Goal: Task Accomplishment & Management: Manage account settings

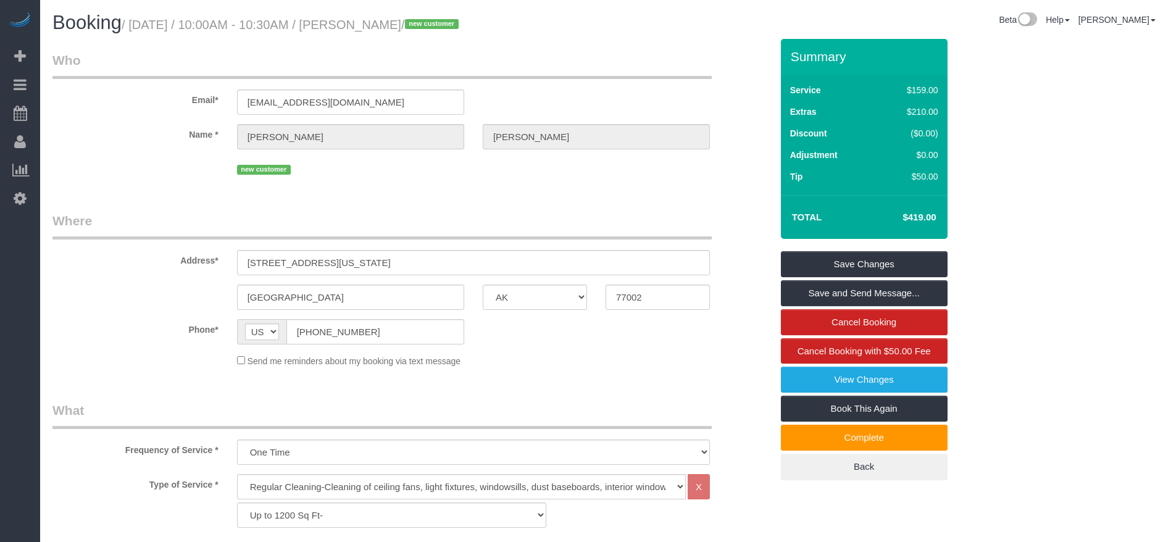
select select "[GEOGRAPHIC_DATA]"
select select "3"
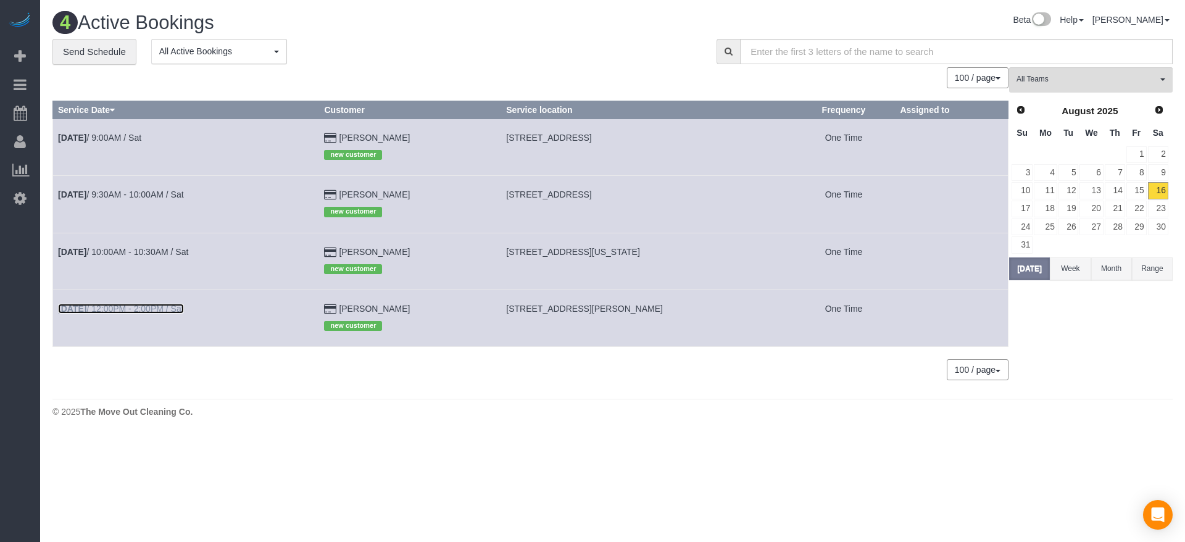
click at [123, 306] on link "[DATE] 12:00PM - 2:00PM / Sat" at bounding box center [121, 309] width 126 height 10
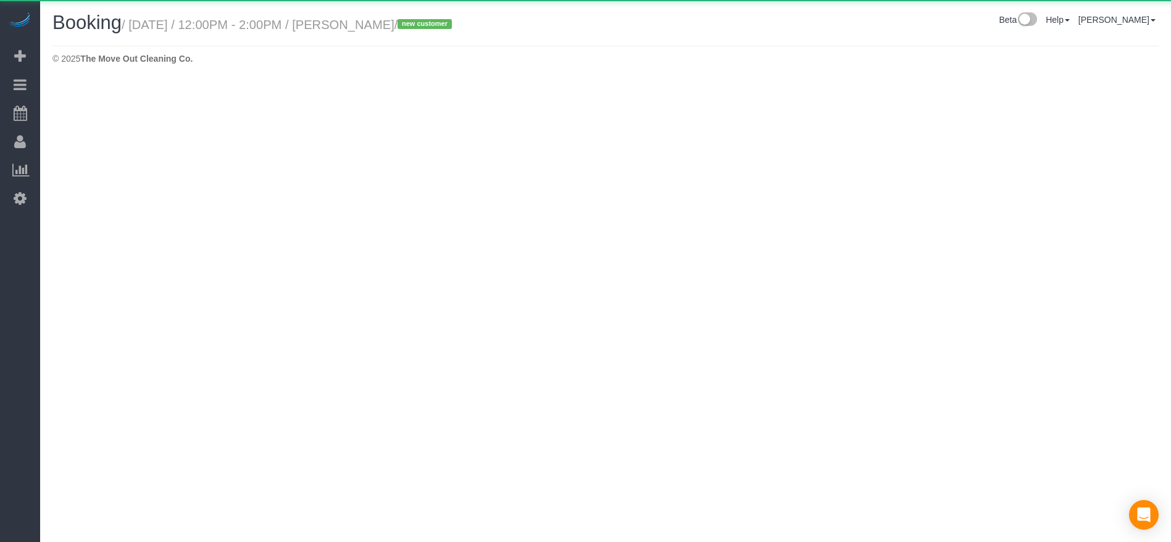
select select "[GEOGRAPHIC_DATA]"
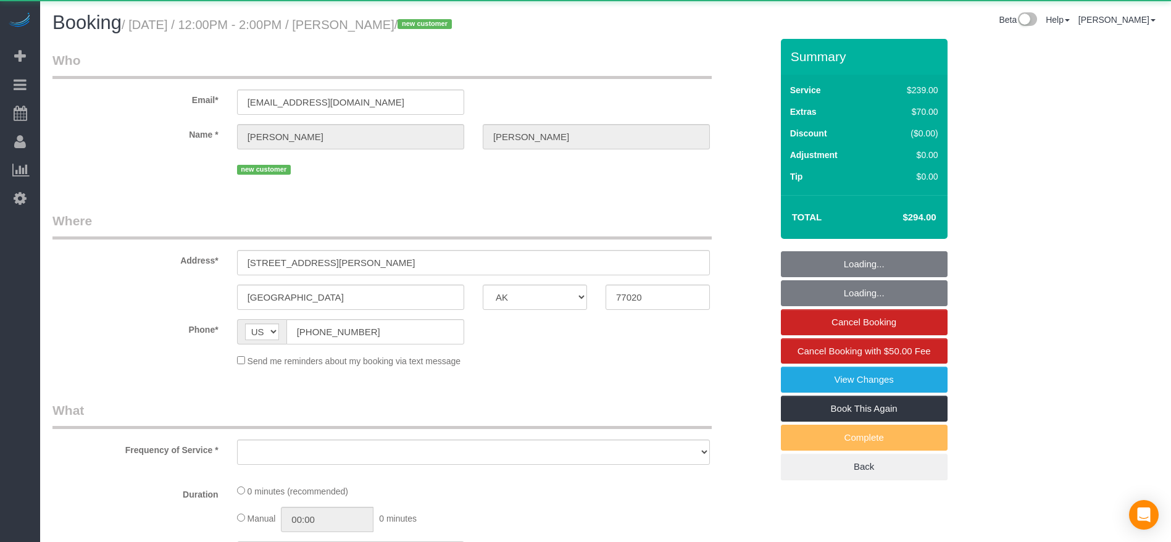
select select "object:1805"
select select "string:fspay-ba195222-bab7-4835-a977-5cfea123252a"
select select "3"
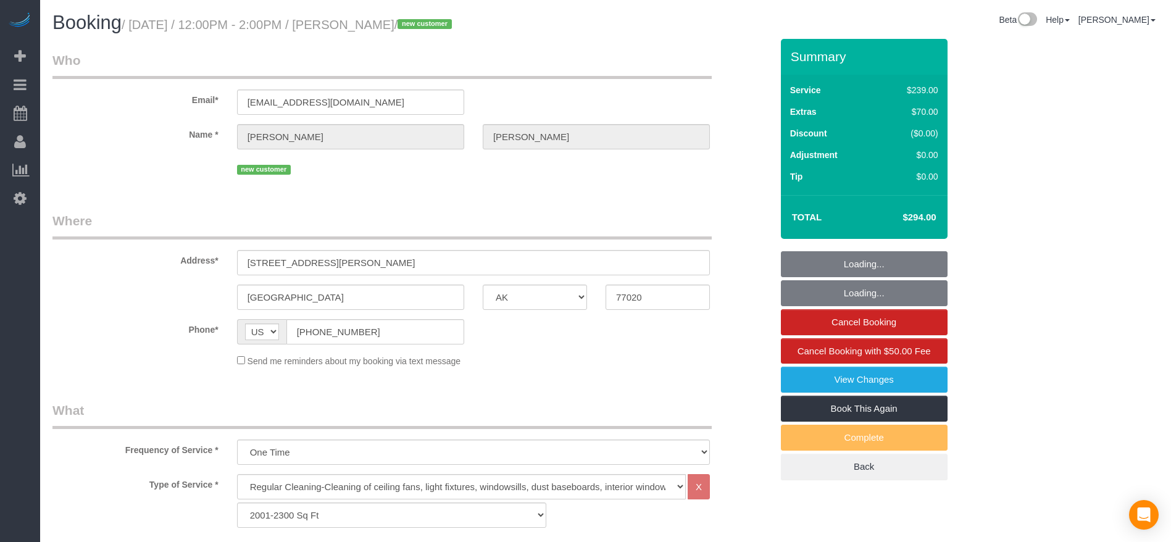
select select "object:1883"
select select "spot22"
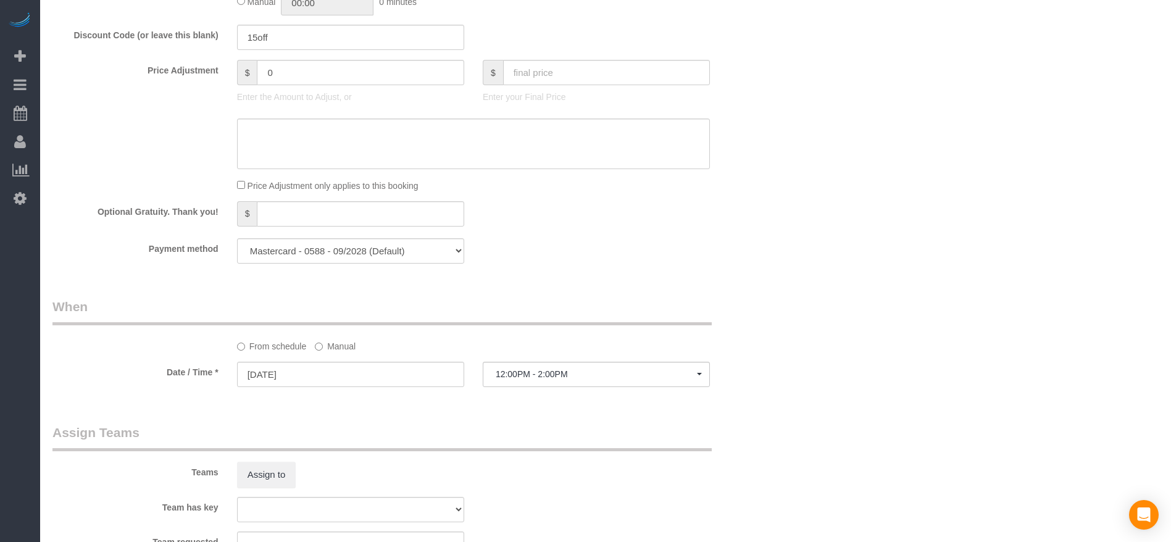
scroll to position [1111, 0]
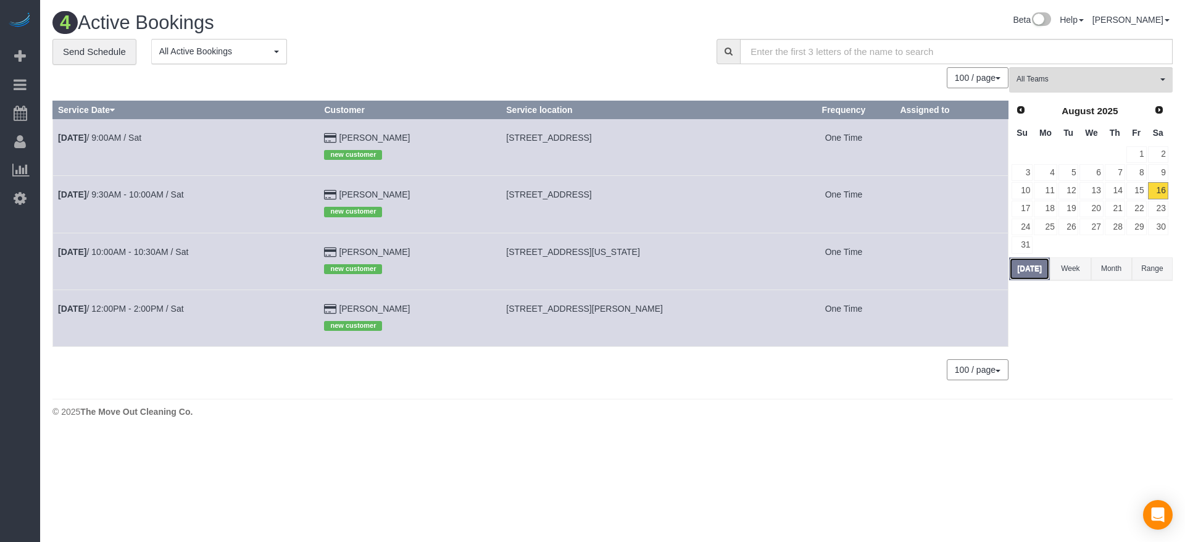
click at [1035, 264] on button "[DATE]" at bounding box center [1029, 268] width 41 height 23
click at [148, 306] on link "[DATE] 12:00PM - 2:00PM / Sat" at bounding box center [121, 309] width 126 height 10
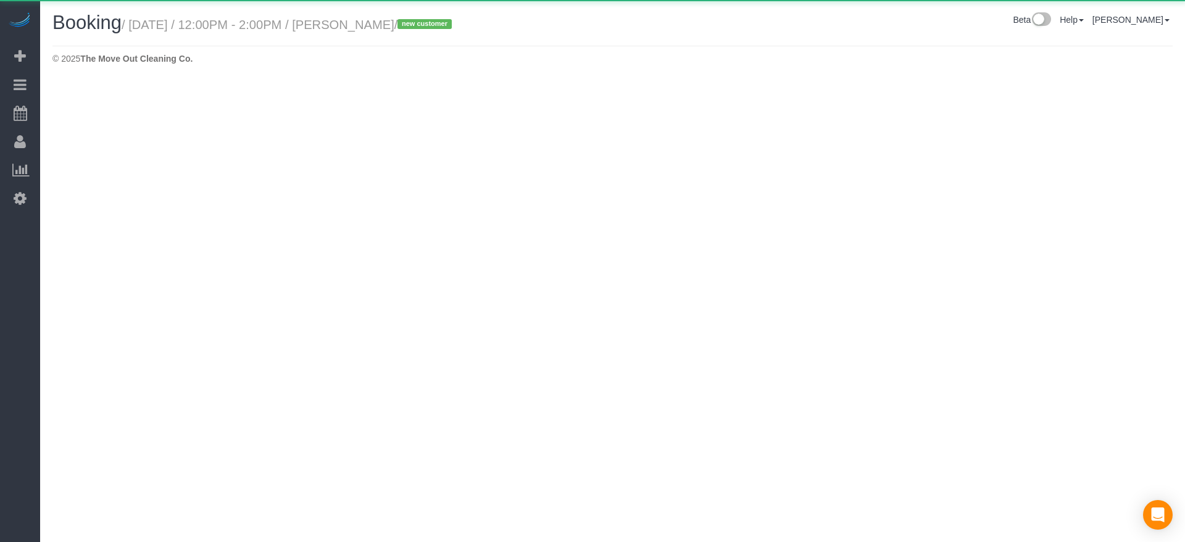
select select "[GEOGRAPHIC_DATA]"
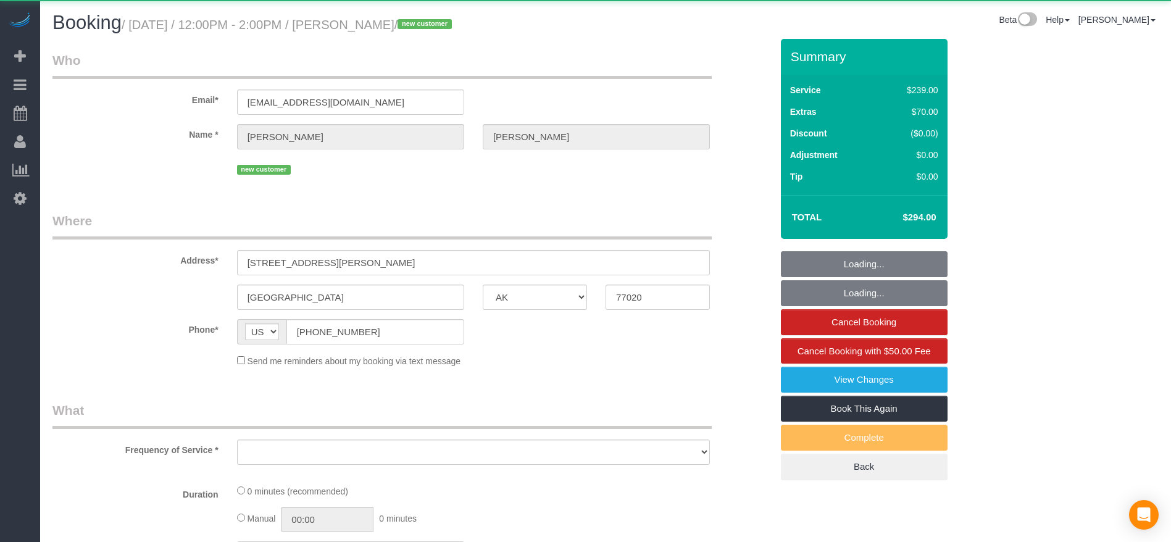
select select "object:2400"
select select "string:fspay-ba195222-bab7-4835-a977-5cfea123252a"
select select "object:2478"
select select "3"
select select "spot43"
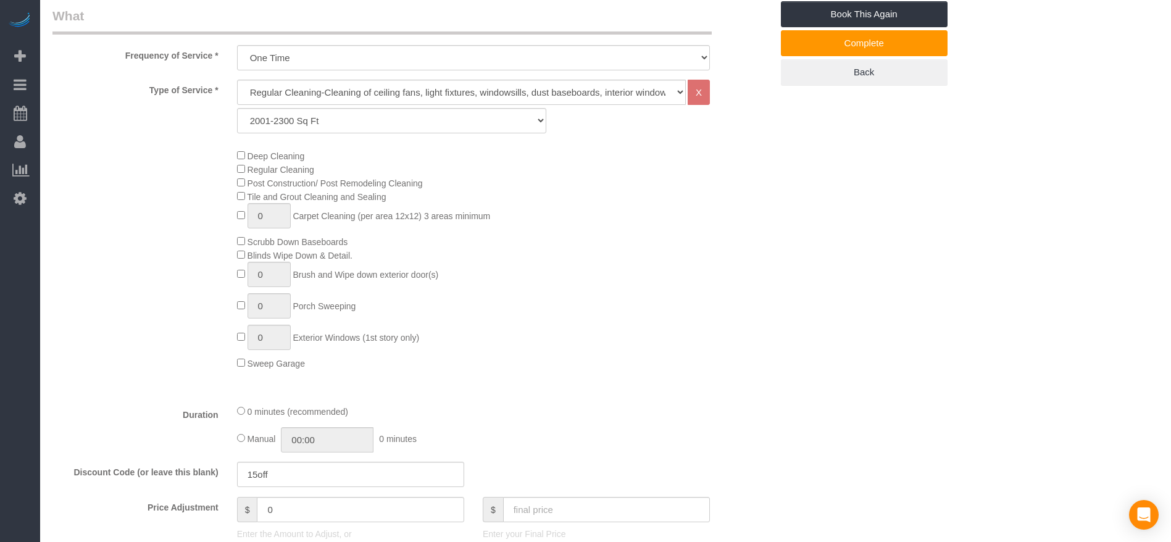
scroll to position [370, 0]
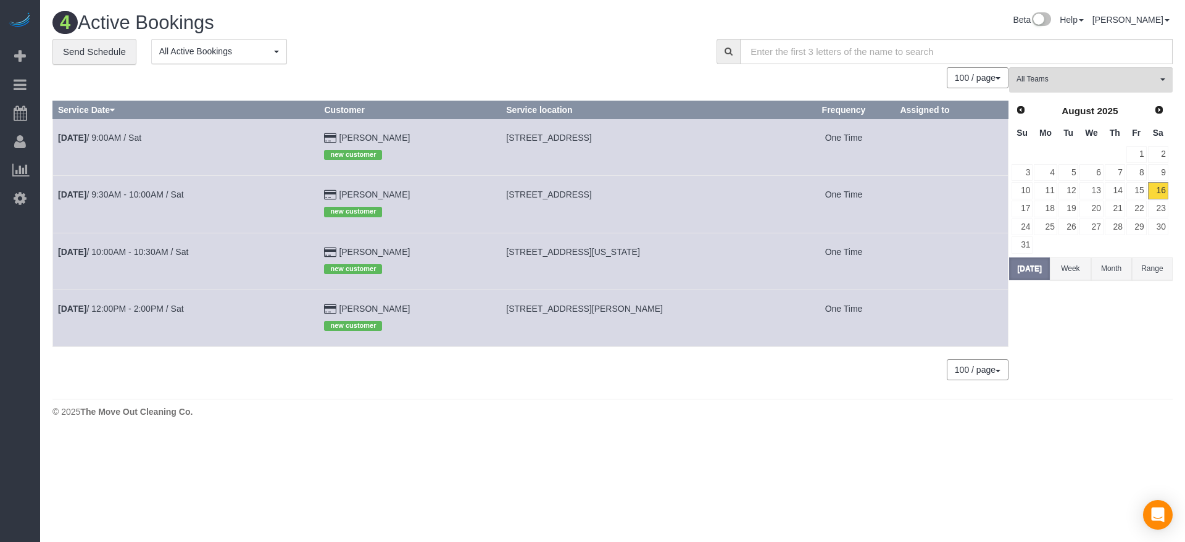
drag, startPoint x: 525, startPoint y: 306, endPoint x: 664, endPoint y: 315, distance: 139.2
click at [664, 315] on td "[STREET_ADDRESS][PERSON_NAME]" at bounding box center [646, 318] width 291 height 57
copy span "[STREET_ADDRESS][PERSON_NAME]"
